Goal: Information Seeking & Learning: Learn about a topic

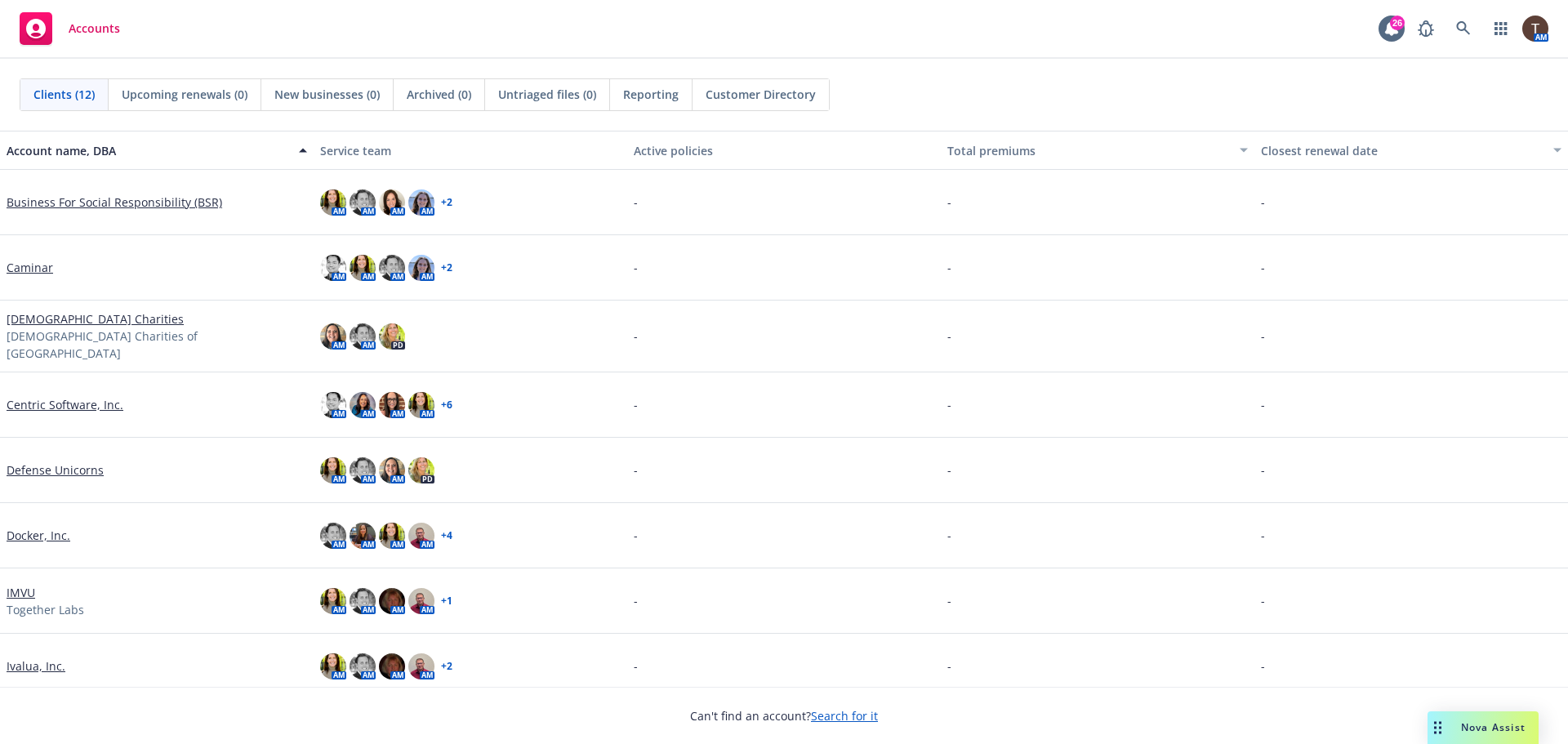
click at [40, 267] on link "Caminar" at bounding box center [29, 267] width 46 height 17
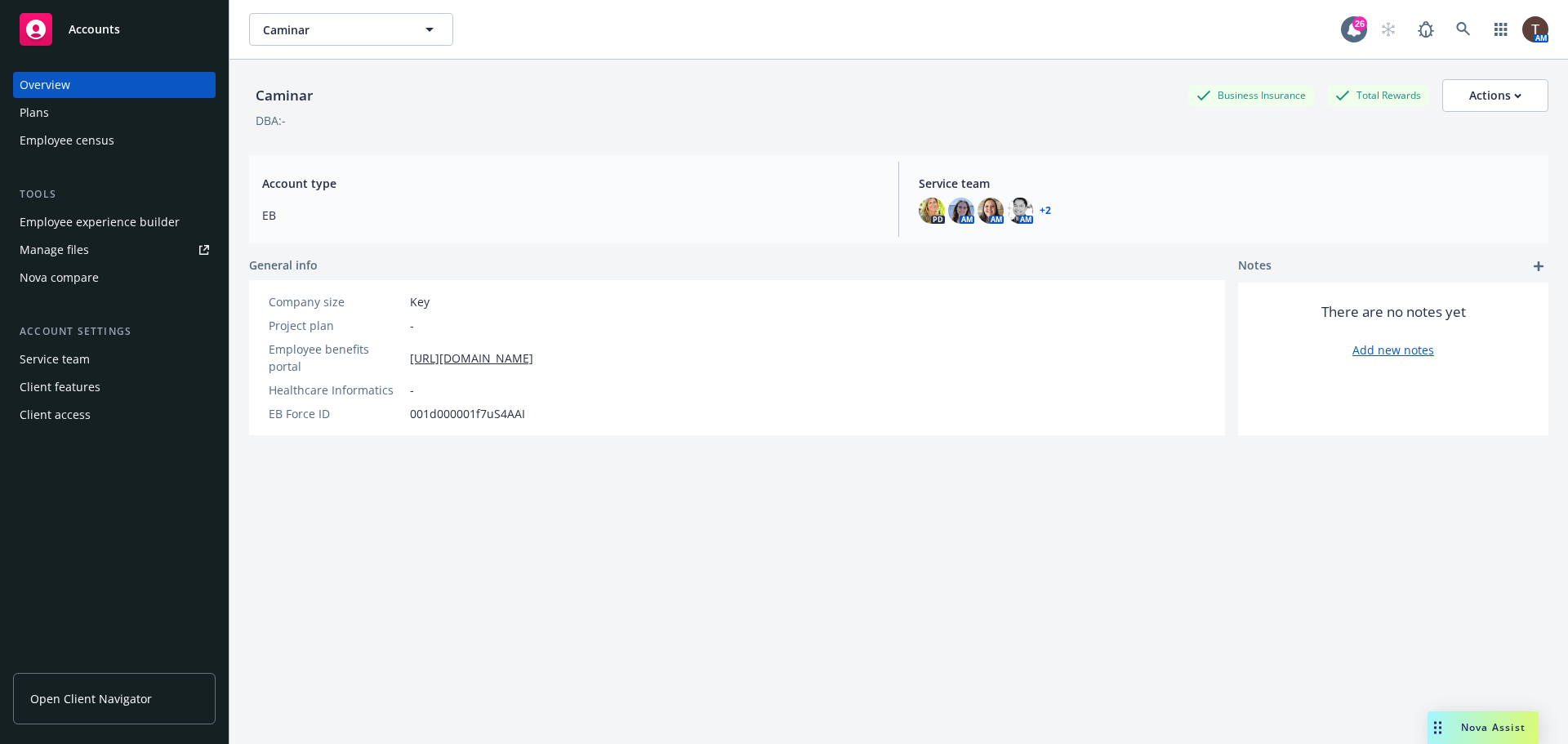
click at [87, 688] on link "Open Client Navigator" at bounding box center [115, 699] width 202 height 51
click at [1469, 97] on div "Actions" at bounding box center [1496, 95] width 52 height 31
click at [1454, 133] on link "Edit account summary" at bounding box center [1459, 136] width 174 height 33
select select "US"
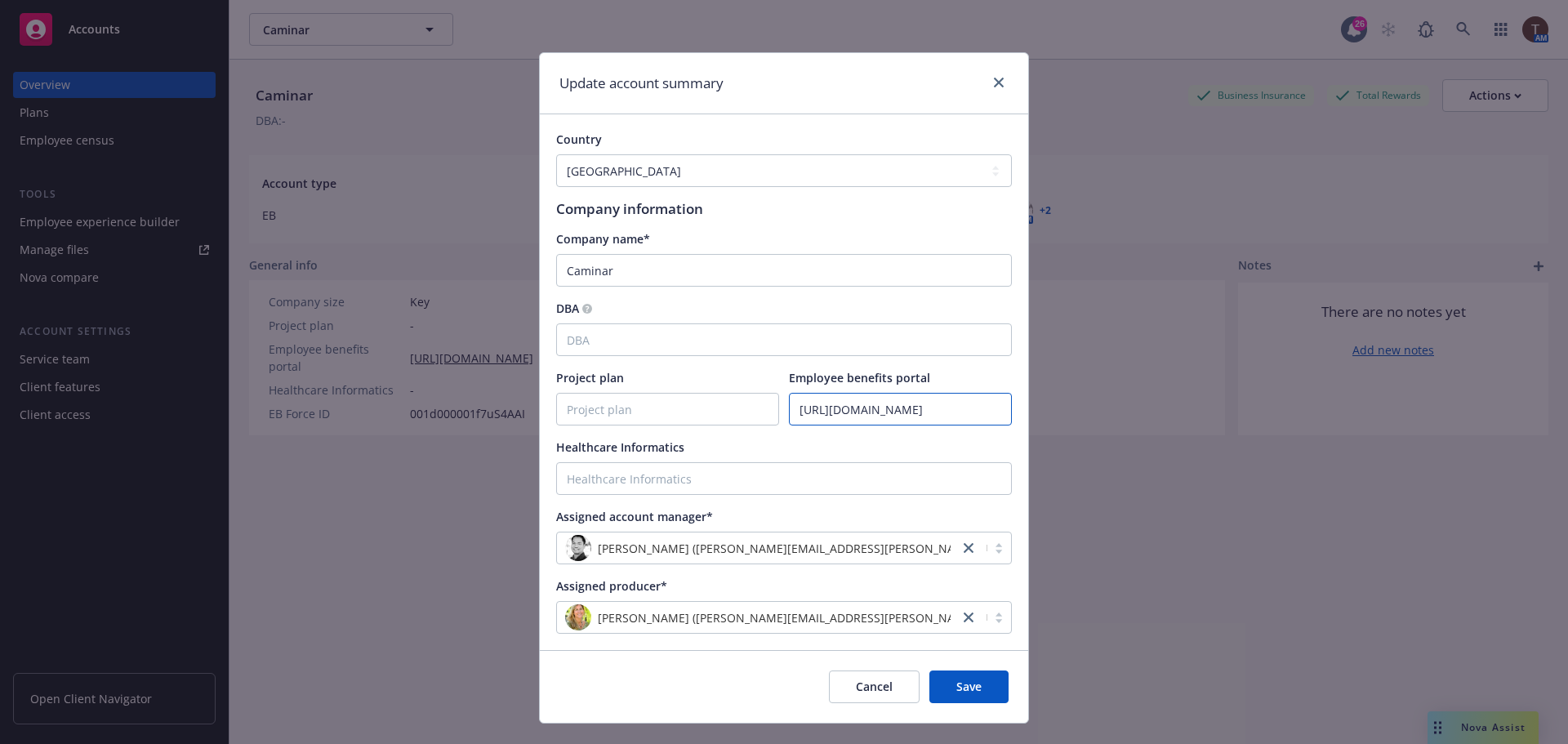
click at [843, 412] on input "https://app.strivebenefits.com/caminar" at bounding box center [900, 409] width 222 height 31
paste input "newfront.com/employee/298172e5-c825-49e8-990e-827e4af644f1/overview"
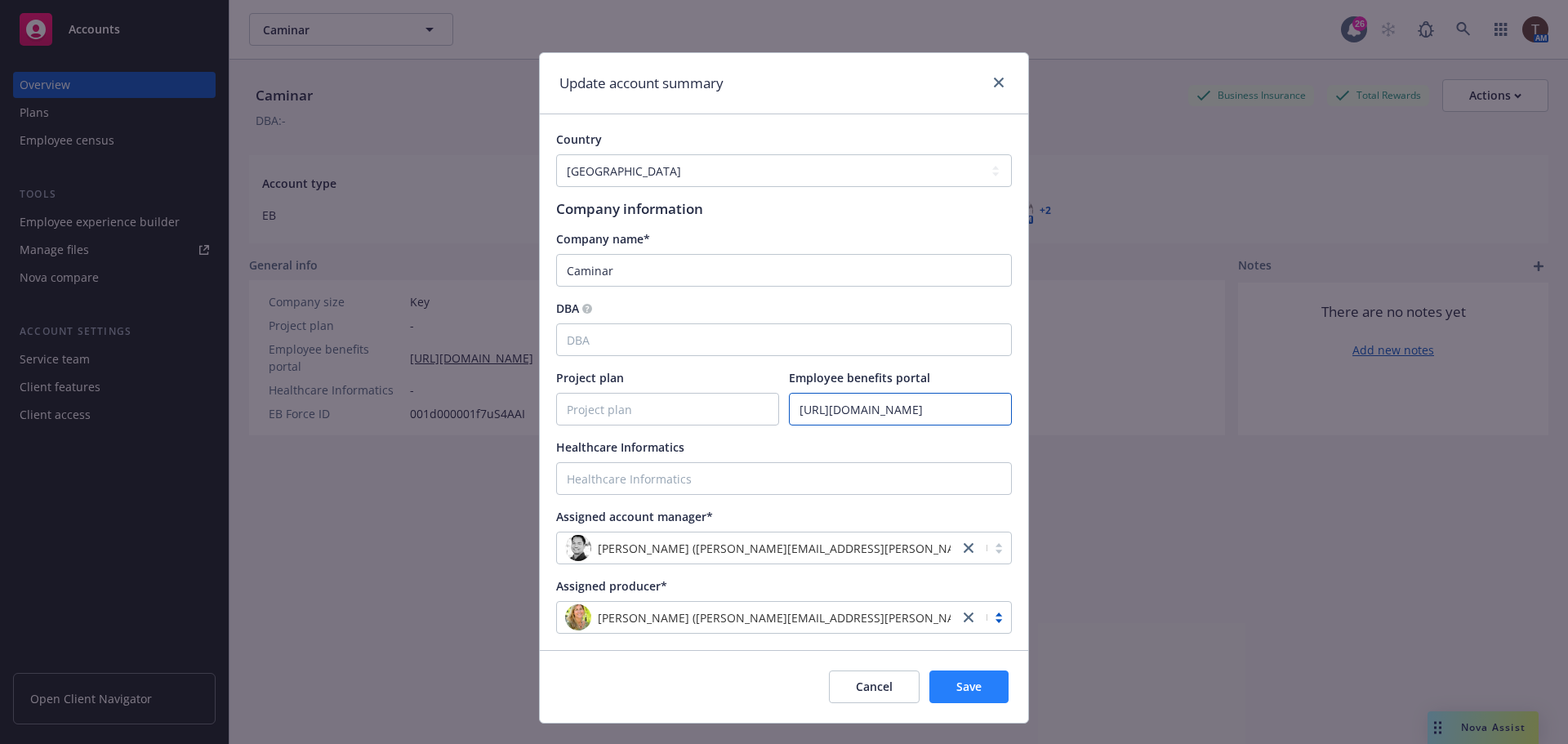
type input "https://app.newfront.com/employee/298172e5-c825-49e8-990e-827e4af644f1/overview"
click at [966, 687] on span "Save" at bounding box center [969, 686] width 25 height 15
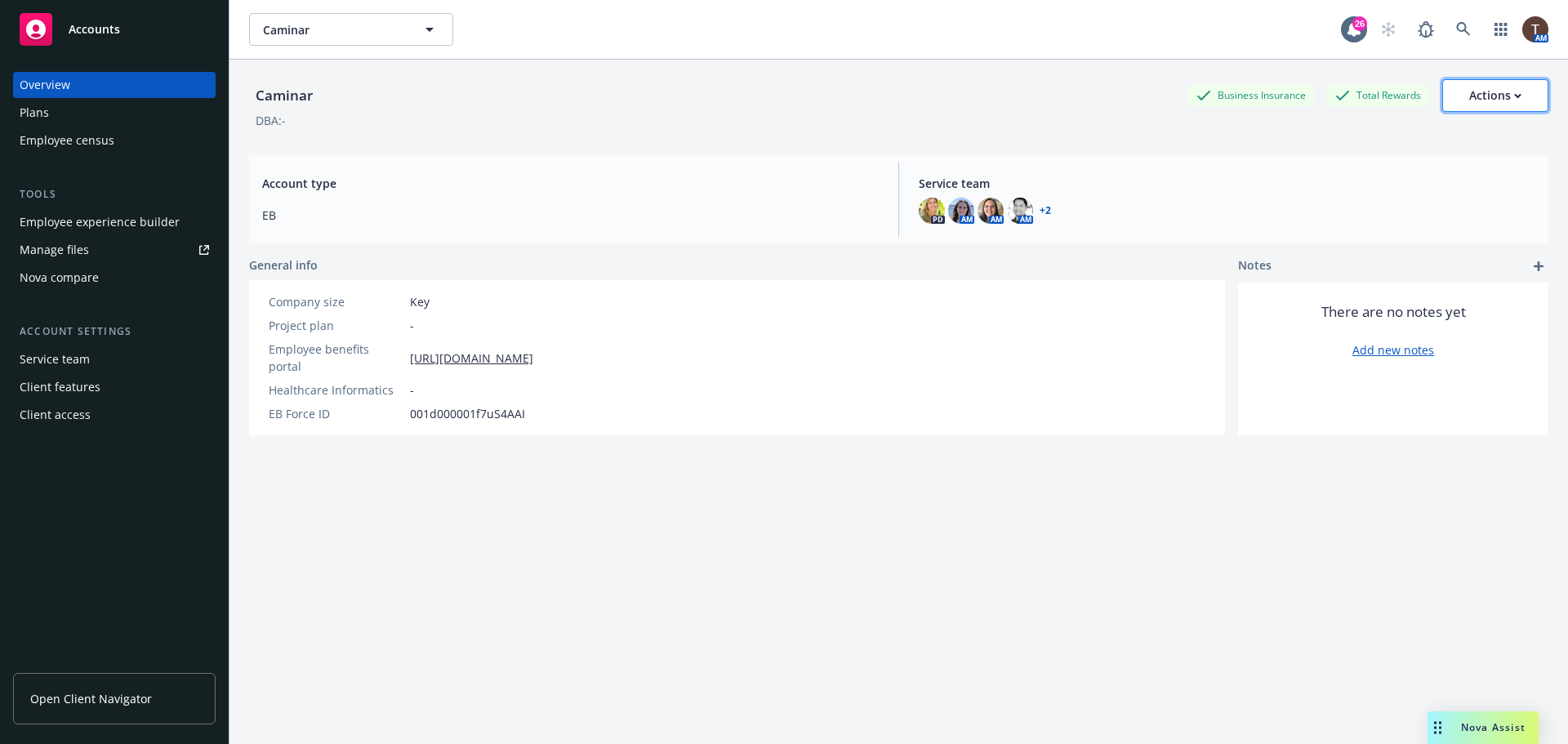
click at [1469, 94] on div "Actions" at bounding box center [1496, 95] width 52 height 31
click at [1474, 141] on link "Edit account summary" at bounding box center [1459, 136] width 174 height 33
select select "US"
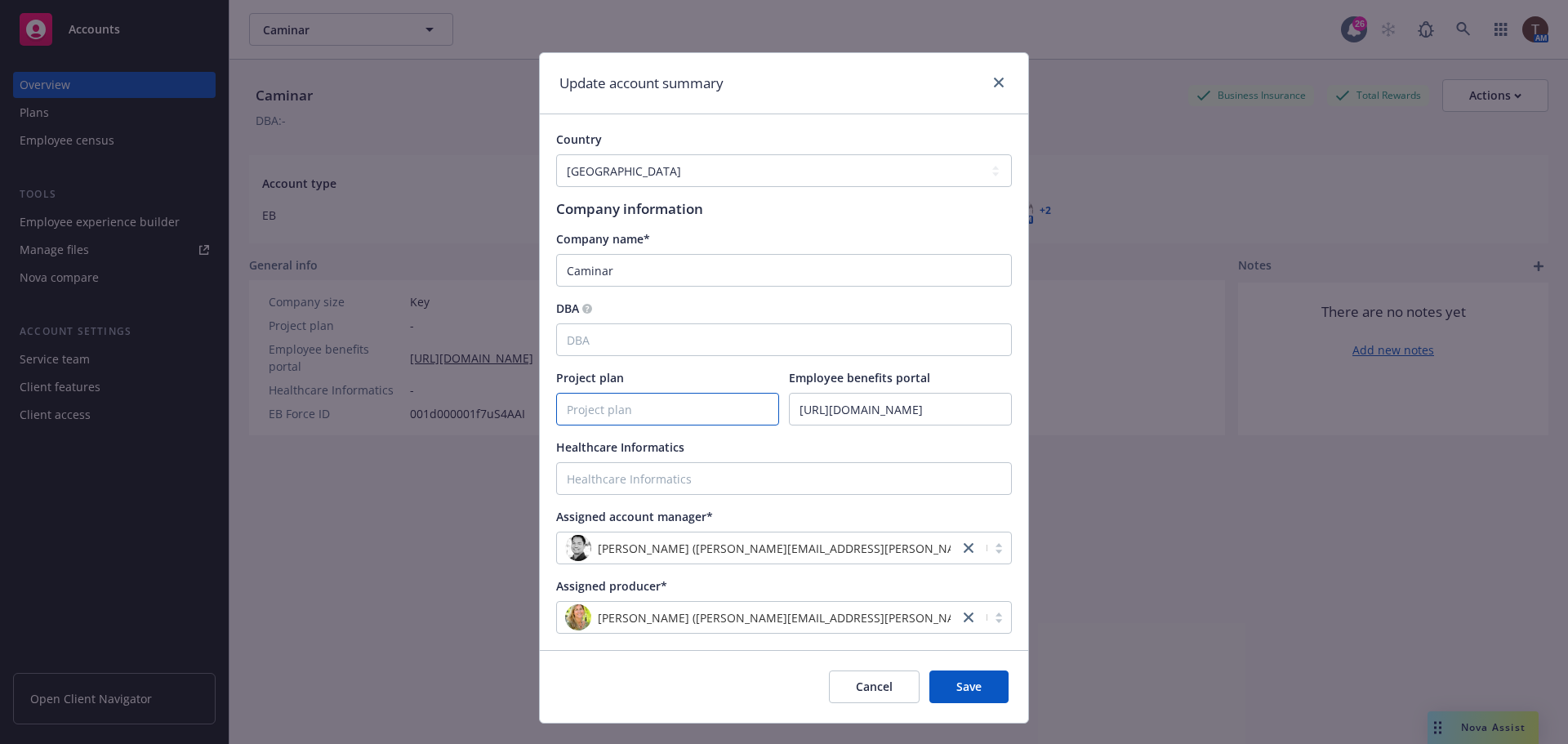
click at [603, 418] on input "Project plan" at bounding box center [667, 409] width 222 height 31
paste input "https://docs.google.com/spreadsheets/d/18uUrq8i735_jNIj101uwbsxo-ivGgNR9/edit?g…"
type input "https://docs.google.com/spreadsheets/d/18uUrq8i735_jNIj101uwbsxo-ivGgNR9/edit?g…"
click at [976, 687] on button "Save" at bounding box center [969, 687] width 79 height 33
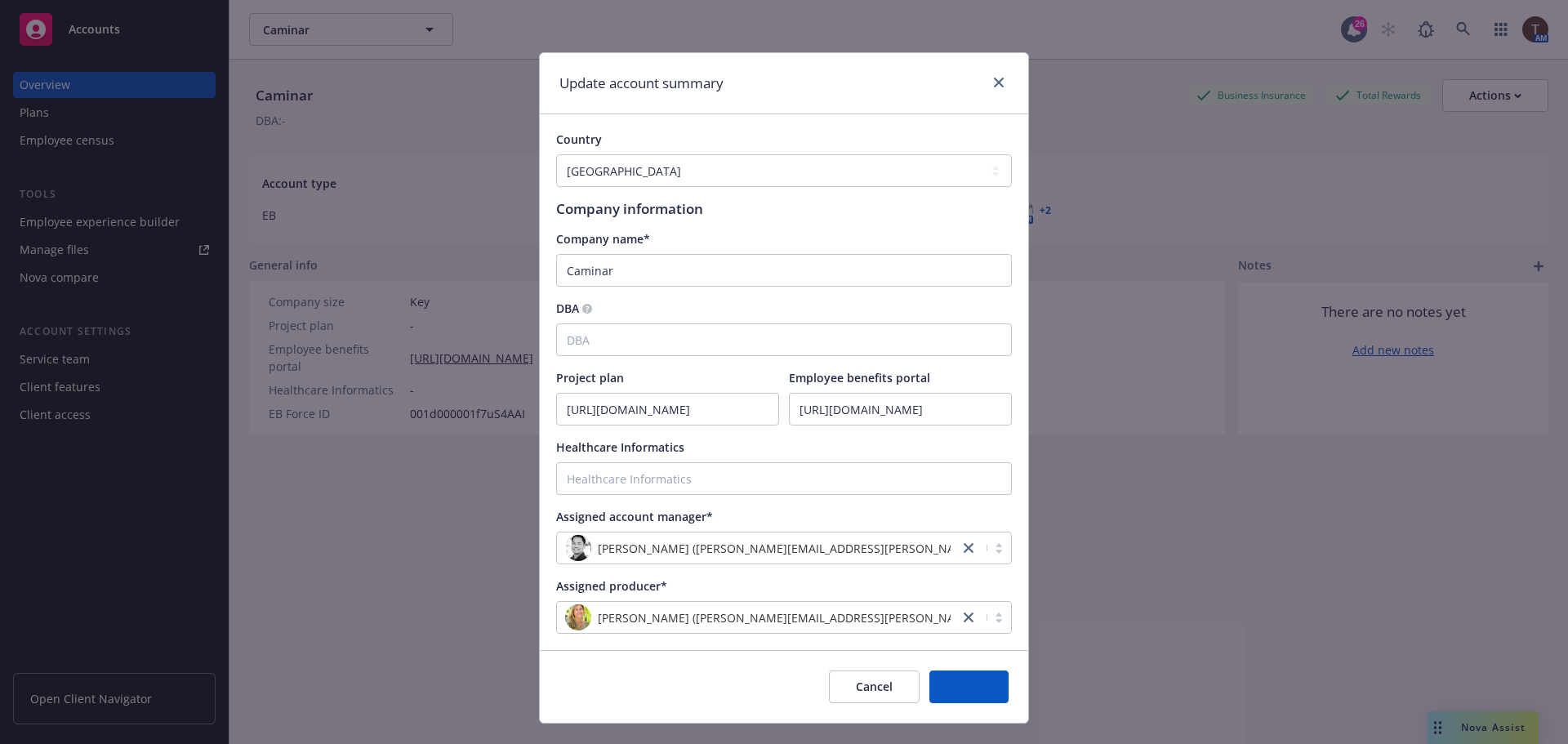
scroll to position [0, 0]
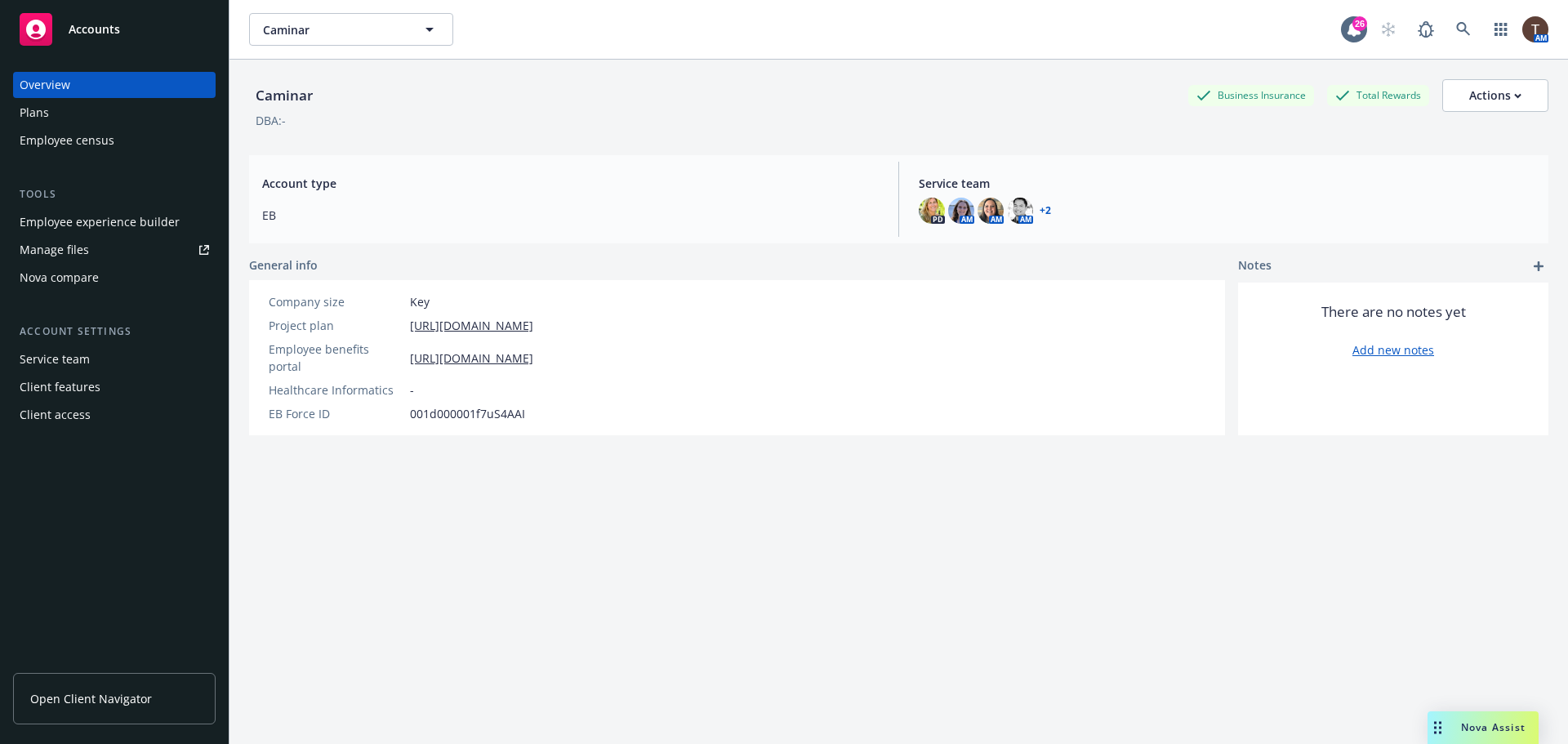
click at [77, 694] on span "Open Client Navigator" at bounding box center [91, 699] width 121 height 17
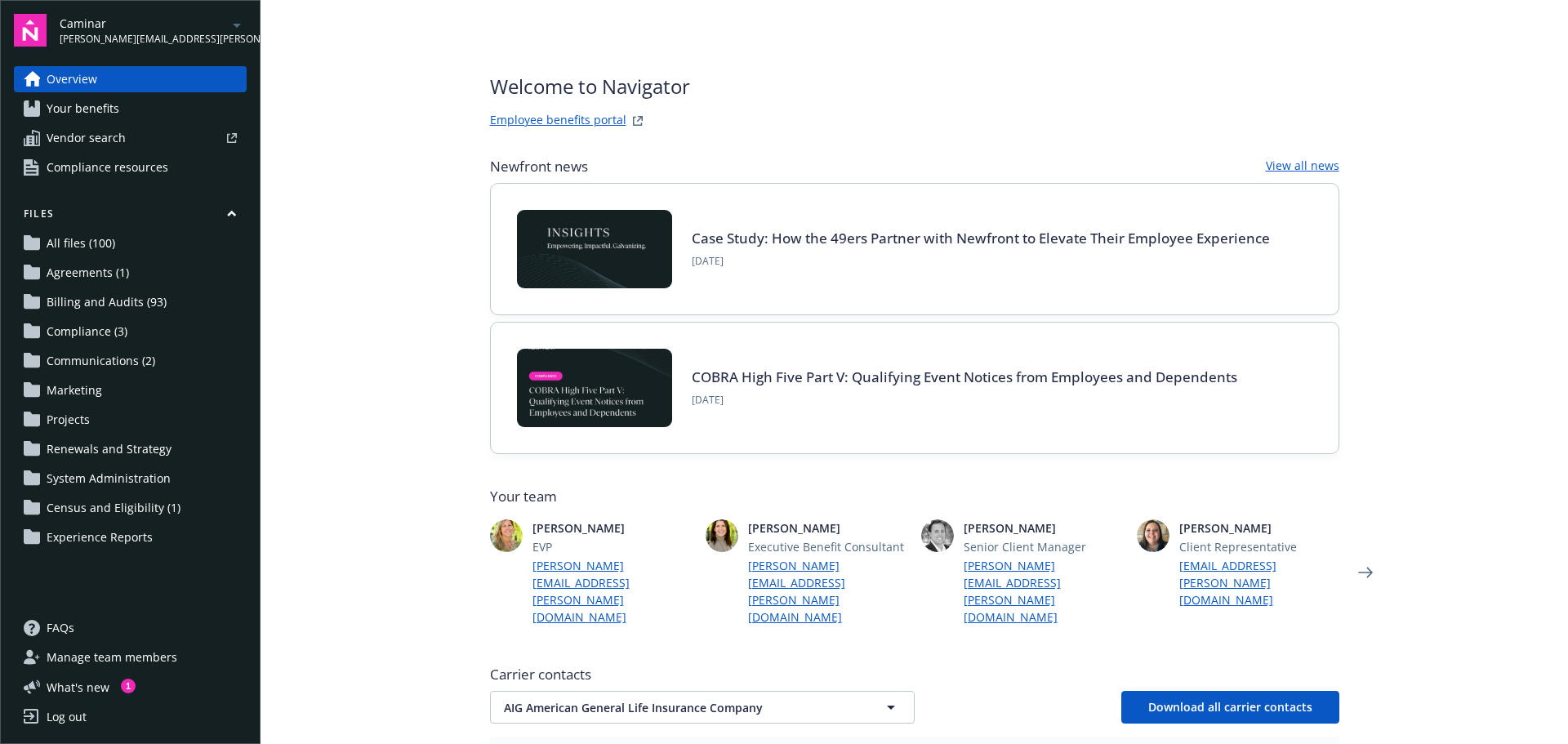
click at [581, 122] on link "Employee benefits portal" at bounding box center [559, 120] width 136 height 19
click at [506, 117] on link "Employee benefits portal" at bounding box center [559, 120] width 136 height 19
click at [672, 121] on link "Project plan" at bounding box center [690, 120] width 66 height 19
click at [661, 124] on link "Project plan" at bounding box center [690, 120] width 66 height 19
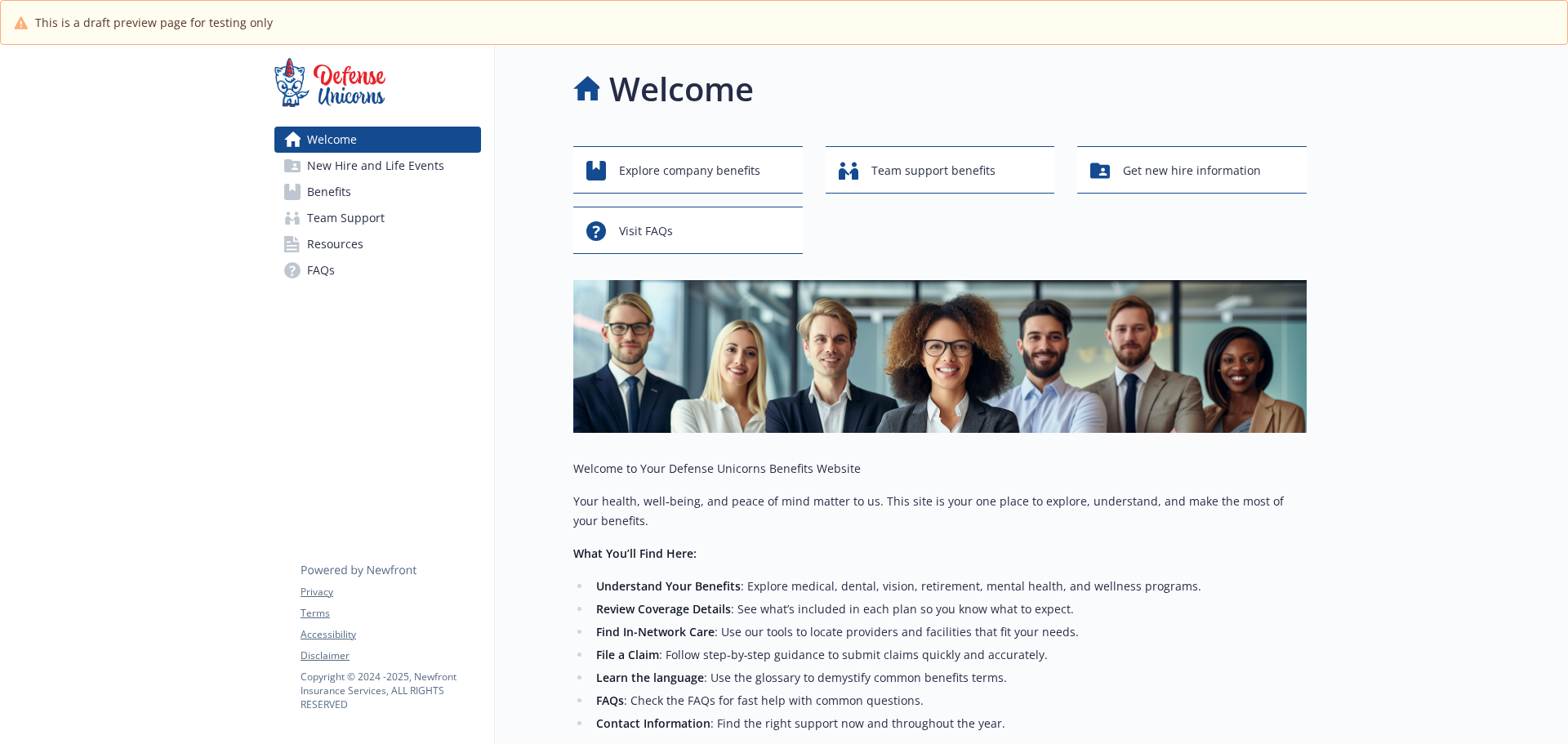
click at [382, 195] on link "Benefits" at bounding box center [377, 191] width 206 height 26
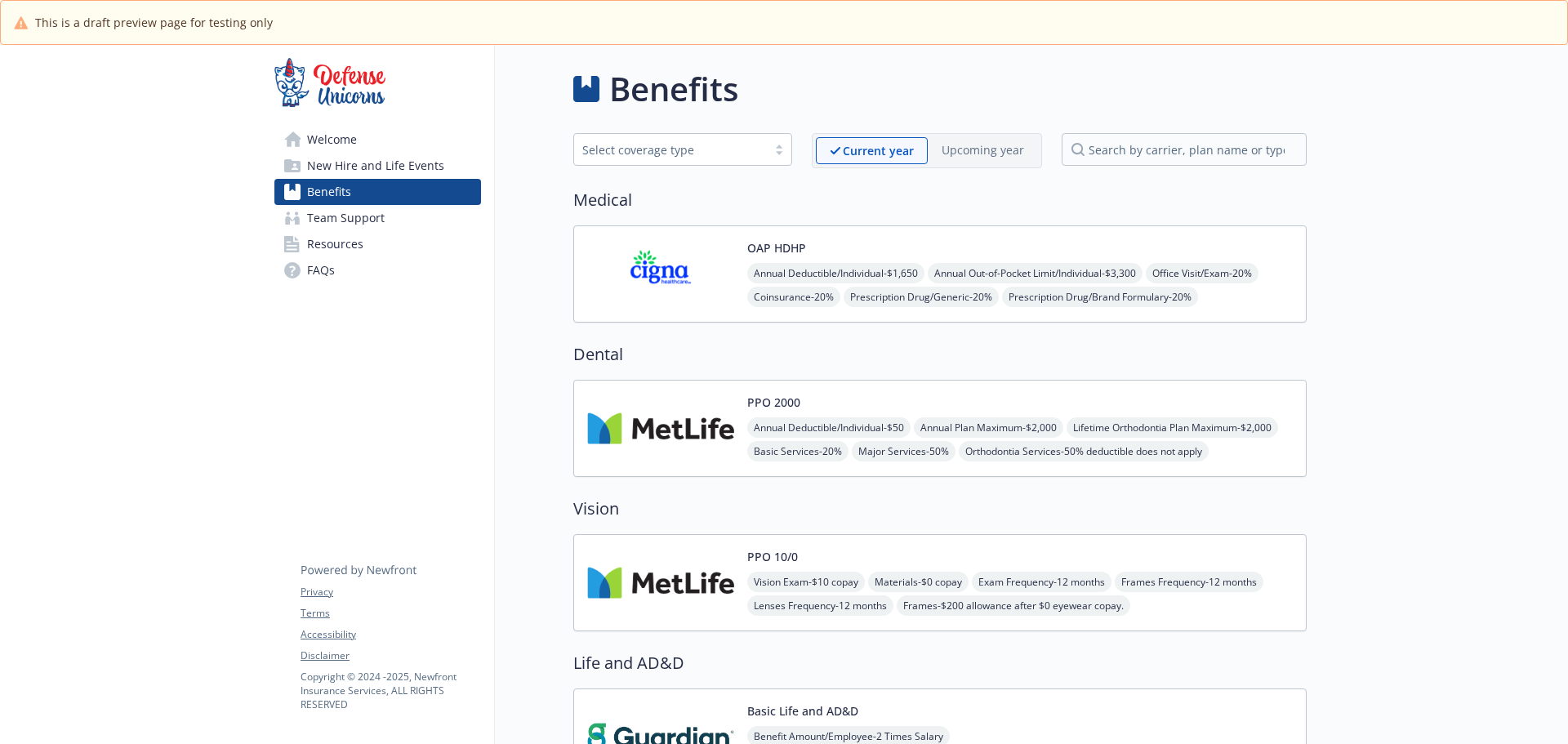
click at [736, 256] on div "OAP HDHP Annual Deductible/Individual - $1,650 Annual Out-of-Pocket Limit/Indiv…" at bounding box center [939, 274] width 705 height 69
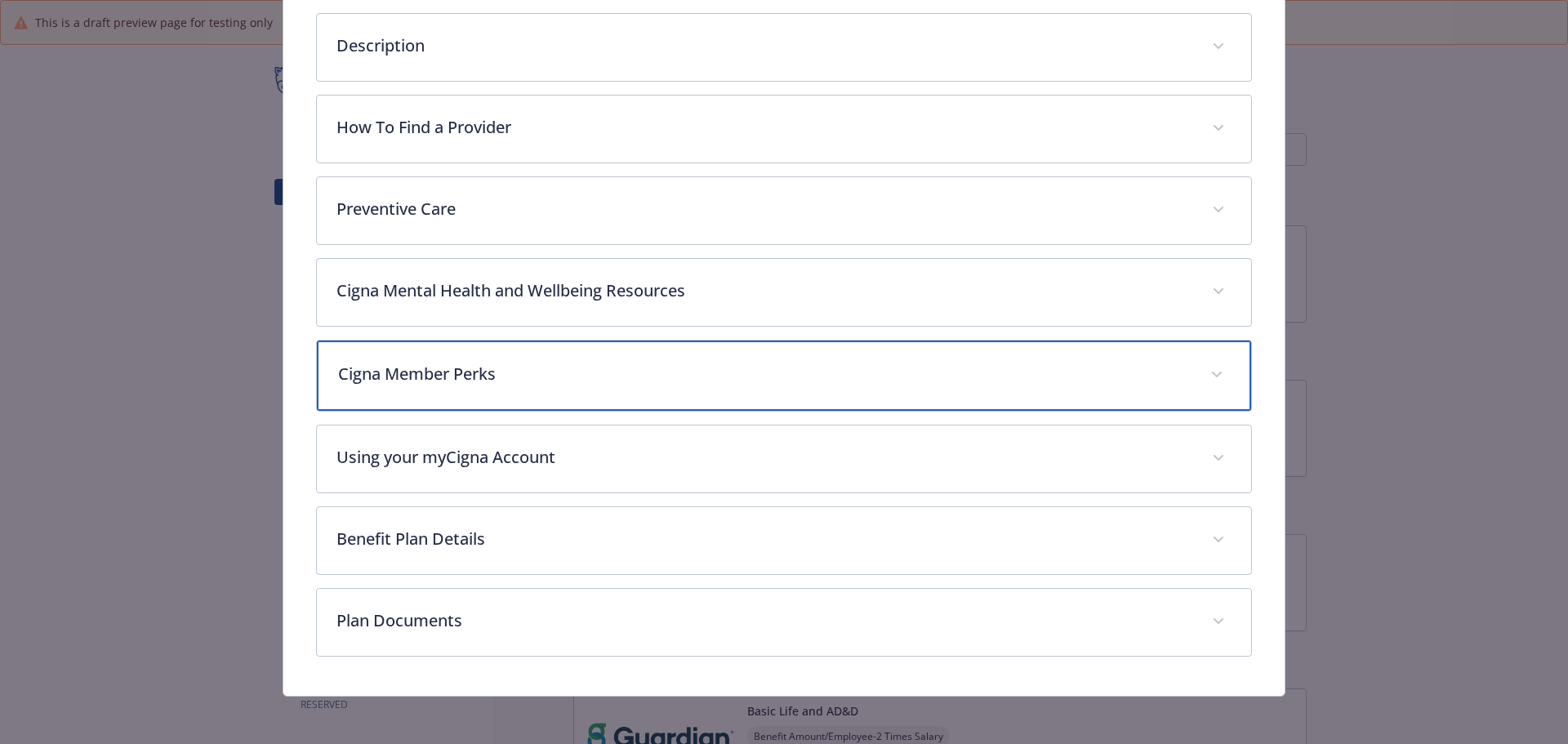
click at [694, 378] on p "Cigna Member Perks" at bounding box center [764, 373] width 854 height 24
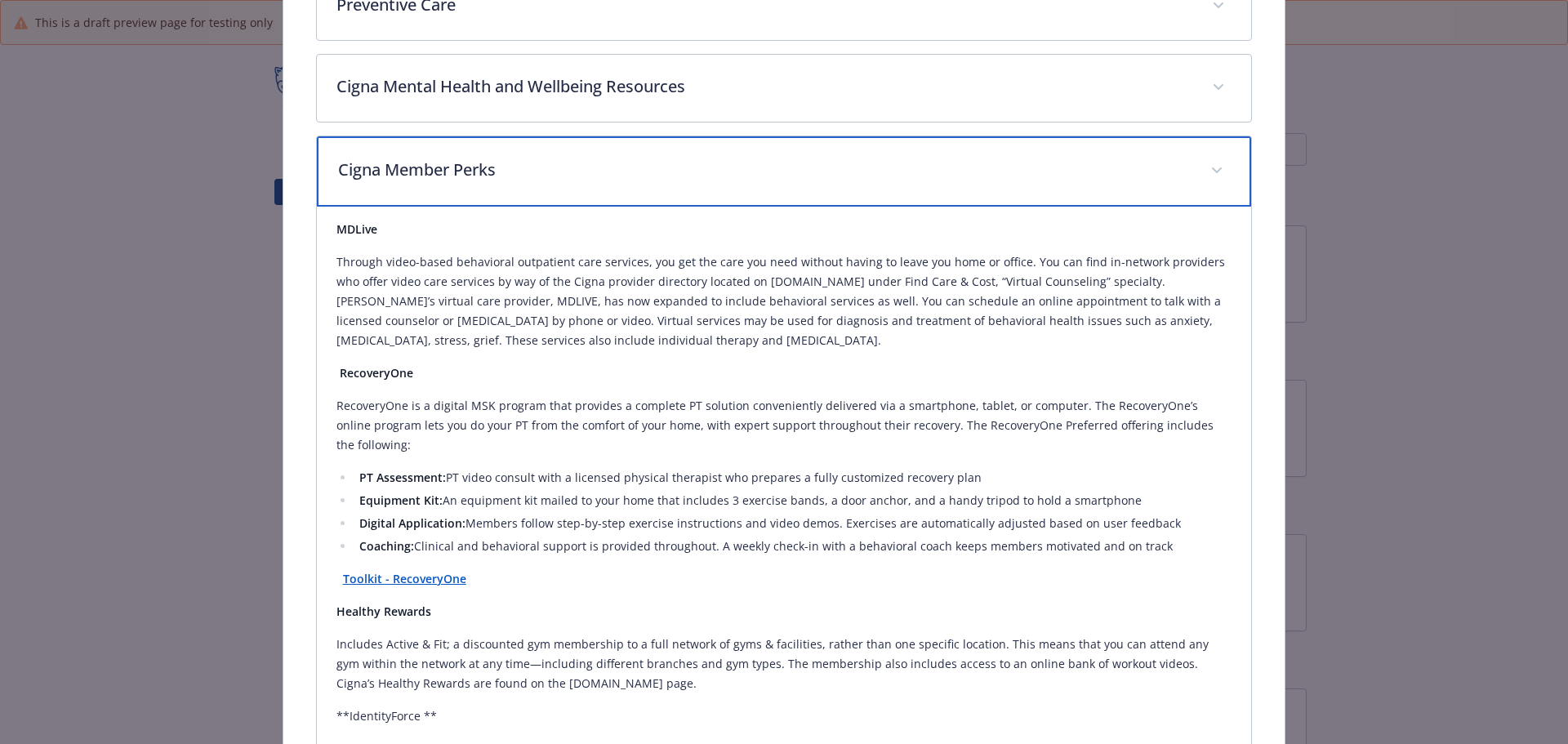
scroll to position [703, 0]
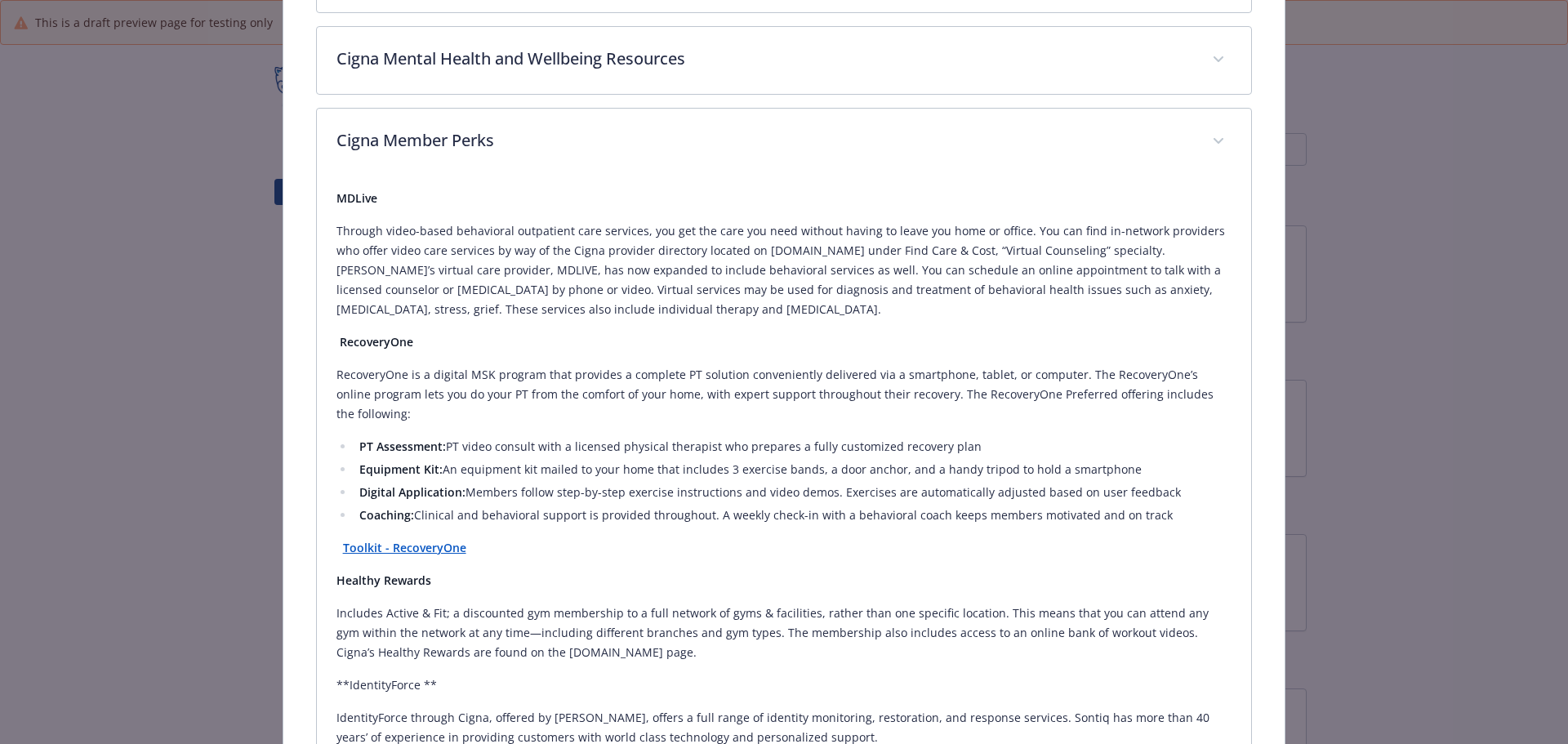
click at [412, 546] on strong "Toolkit - RecoveryOne" at bounding box center [404, 548] width 123 height 15
click at [429, 545] on strong "Toolkit - RecoveryOne" at bounding box center [404, 548] width 123 height 15
